Goal: Transaction & Acquisition: Purchase product/service

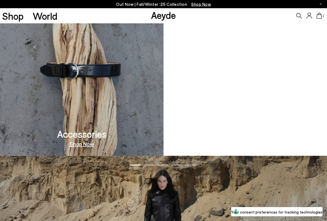
scroll to position [479, 0]
click at [235, 96] on video at bounding box center [246, 68] width 164 height 175
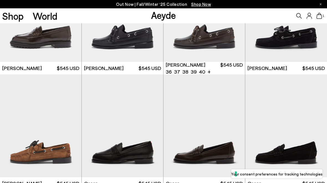
scroll to position [512, 0]
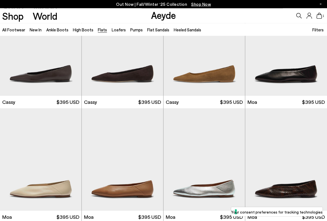
scroll to position [734, 0]
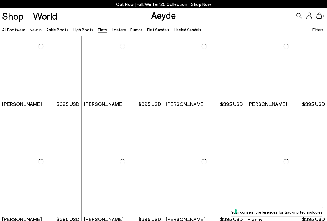
scroll to position [1308, 0]
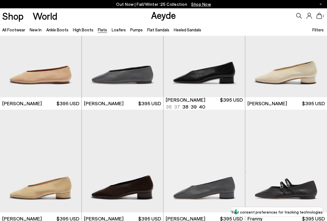
click at [213, 60] on img "1 / 6" at bounding box center [205, 45] width 82 height 103
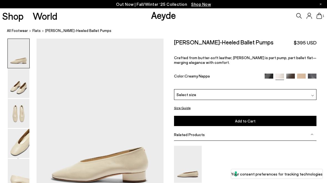
click at [294, 74] on img at bounding box center [291, 78] width 9 height 9
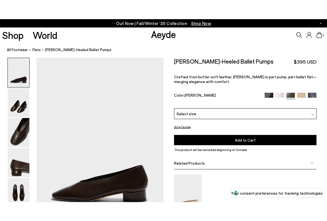
scroll to position [19, 0]
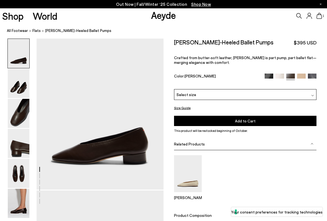
click at [303, 74] on img at bounding box center [301, 78] width 9 height 9
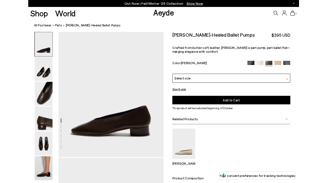
scroll to position [34, 0]
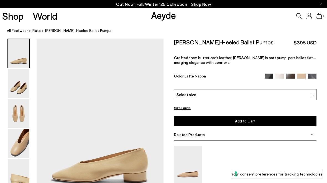
click at [314, 74] on img at bounding box center [312, 78] width 9 height 9
click at [312, 75] on img at bounding box center [312, 78] width 9 height 9
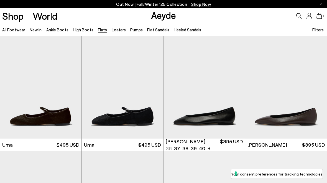
scroll to position [1307, 0]
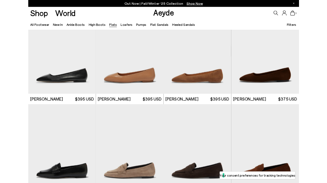
scroll to position [1522, 0]
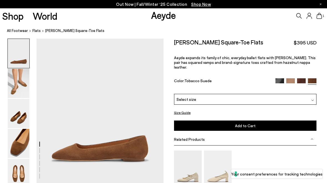
click at [303, 71] on div "[PERSON_NAME] Square-Toe Flats $395 USD Aeyde expands its family of chic, every…" at bounding box center [245, 66] width 143 height 55
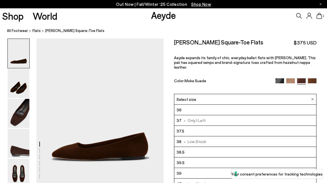
click at [291, 78] on img at bounding box center [291, 82] width 9 height 9
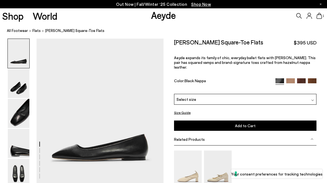
click at [302, 71] on div "Ida Leather Square-Toe Flats $395 USD Aeyde expands its family of chic, everyda…" at bounding box center [245, 66] width 143 height 55
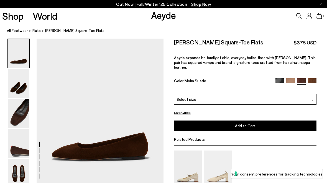
click at [322, 8] on div "Out Now | Fall/Winter ‘25 Collection Shop Now" at bounding box center [163, 4] width 327 height 8
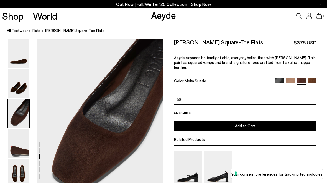
scroll to position [316, 0]
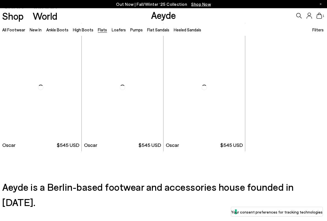
scroll to position [1036, 0]
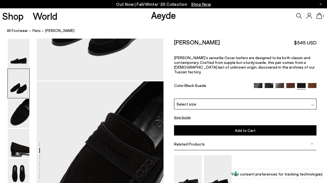
scroll to position [315, 0]
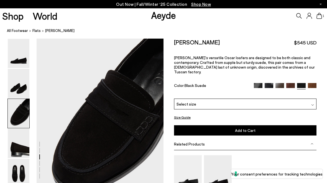
click at [220, 173] on img at bounding box center [218, 173] width 28 height 37
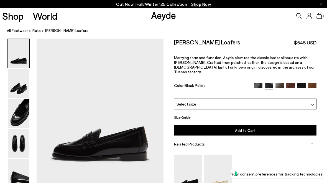
scroll to position [315, 0]
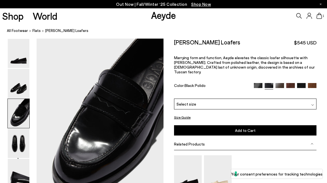
click at [256, 83] on img at bounding box center [258, 87] width 9 height 9
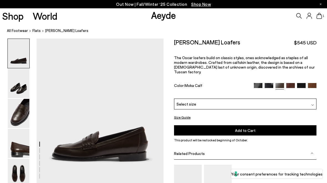
click at [21, 112] on img at bounding box center [19, 113] width 22 height 29
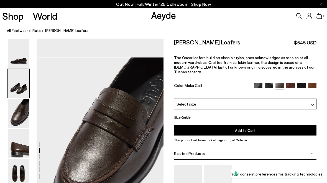
scroll to position [315, 0]
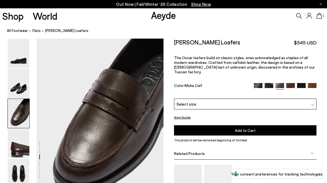
click at [292, 83] on img at bounding box center [291, 87] width 9 height 9
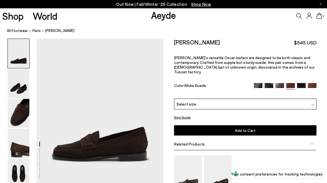
click at [304, 76] on div "[PERSON_NAME] $545 USD [PERSON_NAME]’s versatile [PERSON_NAME] loafers are desi…" at bounding box center [245, 69] width 143 height 60
click at [299, 83] on img at bounding box center [301, 87] width 9 height 9
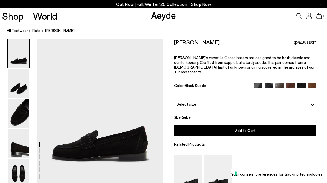
click at [312, 77] on div "Oscar Suede Loafers $545 USD Aeyde’s versatile Oscar loafers are designed to be…" at bounding box center [245, 69] width 143 height 60
click at [316, 83] on img at bounding box center [312, 87] width 9 height 9
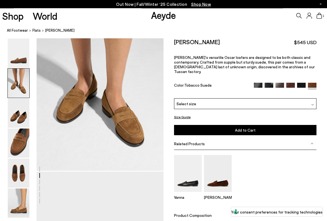
scroll to position [208, 0]
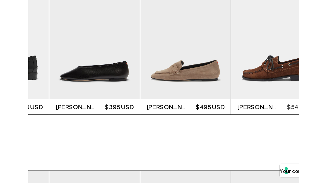
scroll to position [1050, 0]
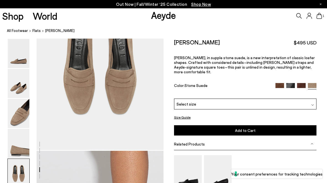
scroll to position [714, 0]
click at [0, 0] on img at bounding box center [0, 0] width 0 height 0
click at [294, 159] on div "[PERSON_NAME]" at bounding box center [245, 179] width 143 height 49
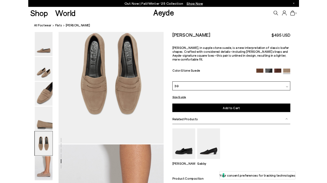
scroll to position [731, 0]
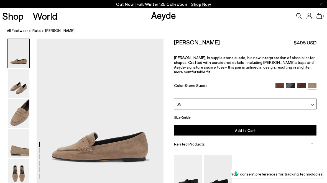
click at [208, 160] on img at bounding box center [218, 173] width 28 height 37
